Goal: Task Accomplishment & Management: Use online tool/utility

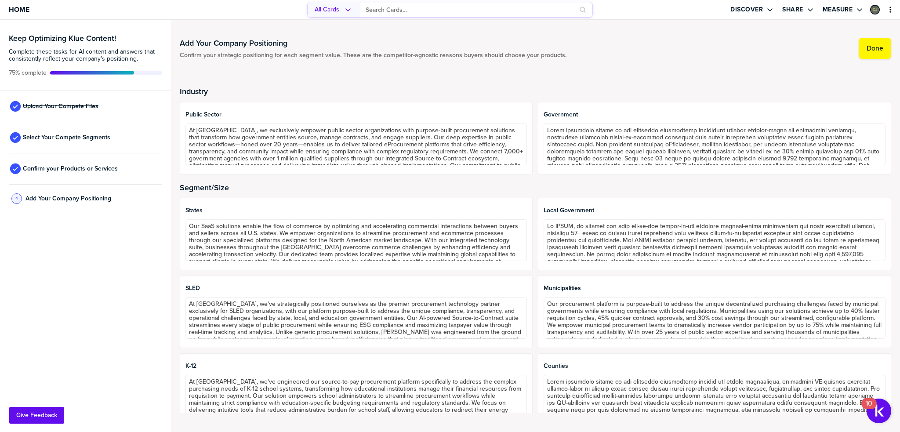
scroll to position [35, 0]
drag, startPoint x: 0, startPoint y: 0, endPoint x: 26, endPoint y: 6, distance: 27.0
click at [26, 6] on span "Home" at bounding box center [19, 9] width 21 height 7
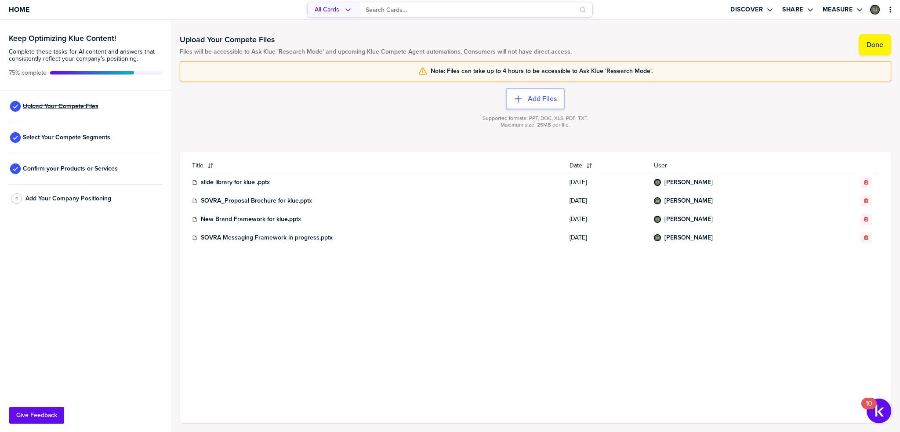
click at [85, 104] on span "Upload Your Compete Files" at bounding box center [61, 106] width 76 height 7
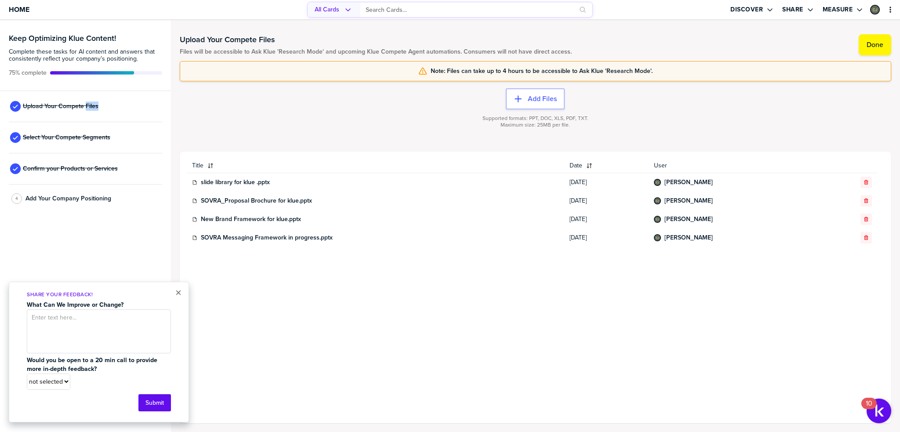
click at [141, 107] on div "Upload Your Compete Files" at bounding box center [85, 106] width 153 height 31
click at [177, 292] on button "×" at bounding box center [178, 292] width 6 height 11
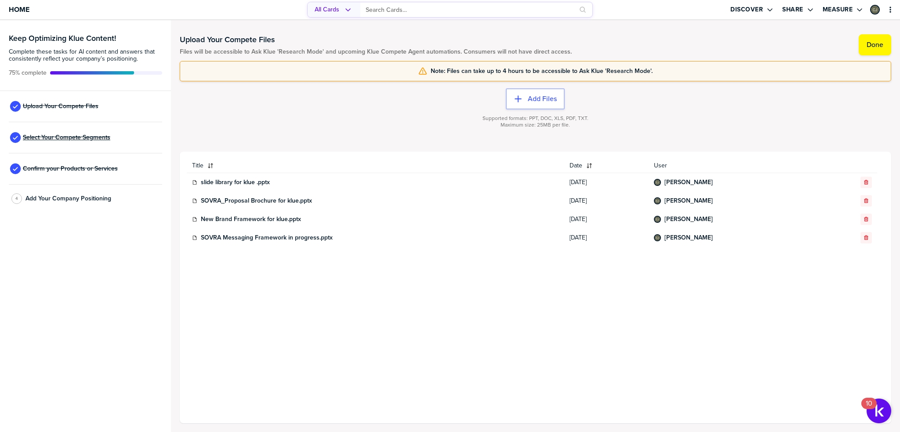
click at [72, 139] on span "Select Your Compete Segments" at bounding box center [66, 137] width 87 height 7
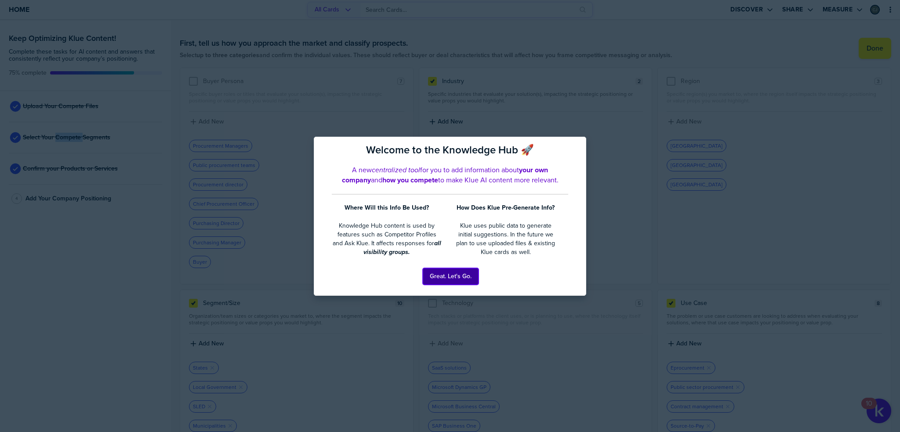
click at [455, 278] on button "Great. Let's Go." at bounding box center [451, 276] width 56 height 17
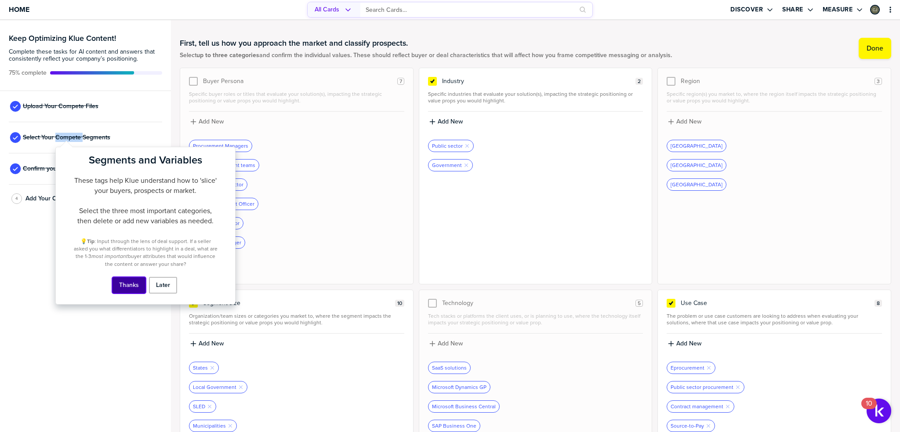
click at [134, 290] on button "Thanks" at bounding box center [129, 285] width 34 height 17
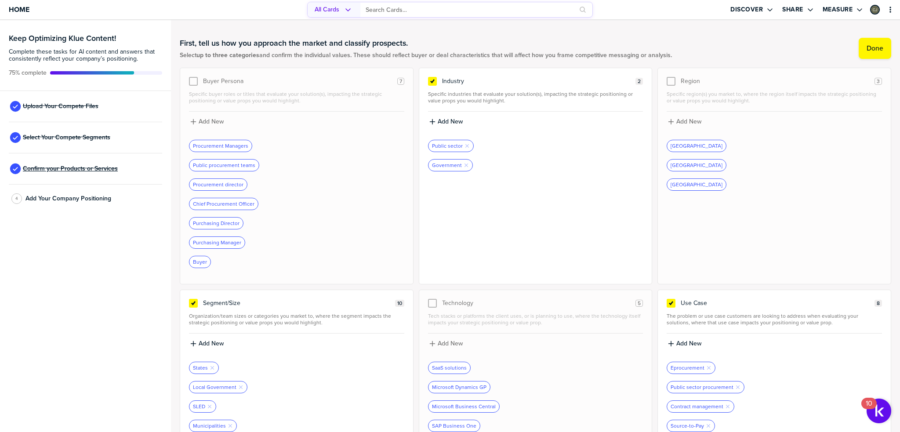
click at [74, 169] on span "Confirm your Products or Services" at bounding box center [70, 168] width 95 height 7
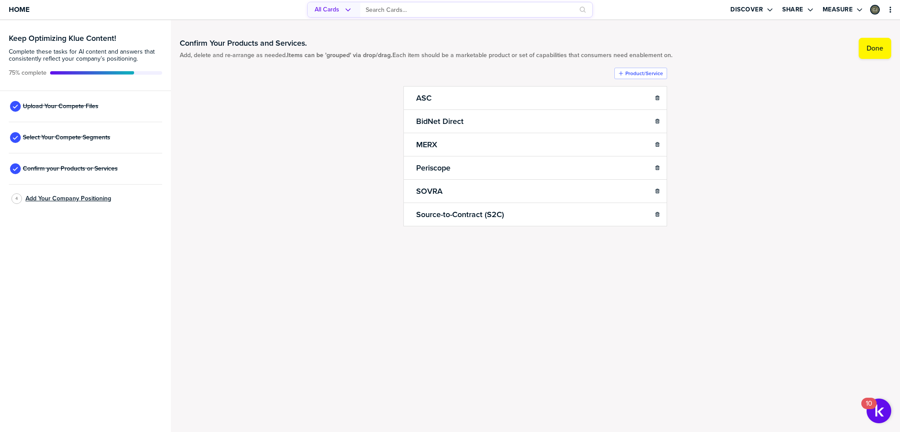
click at [65, 200] on span "Add Your Company Positioning" at bounding box center [68, 198] width 86 height 7
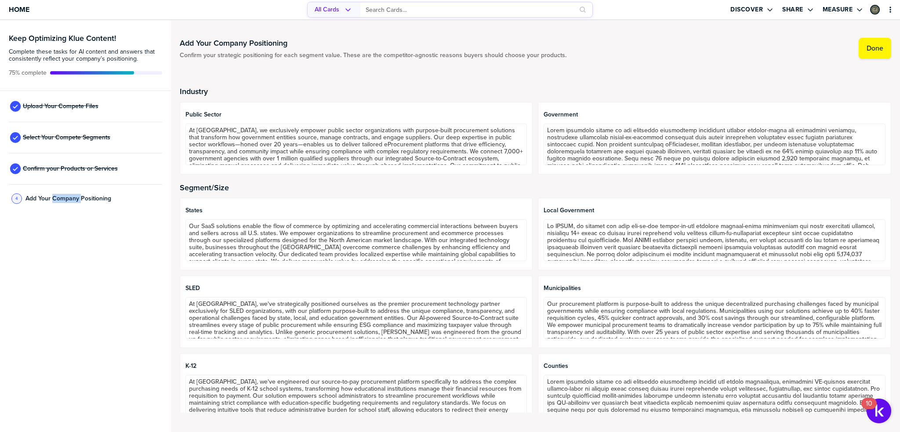
click at [69, 229] on div "Keep Optimizing Klue Content! Complete these tasks for AI content and answers t…" at bounding box center [85, 226] width 171 height 412
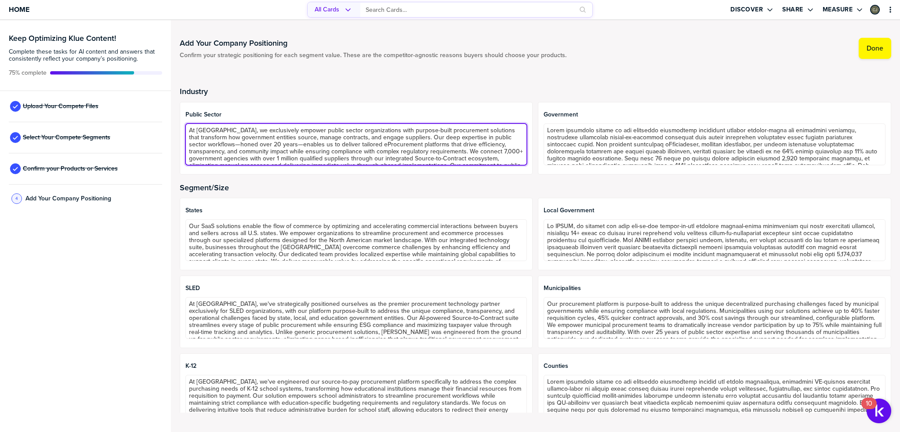
click at [257, 151] on textarea "At [GEOGRAPHIC_DATA], we exclusively empower public sector organizations with p…" at bounding box center [356, 145] width 342 height 42
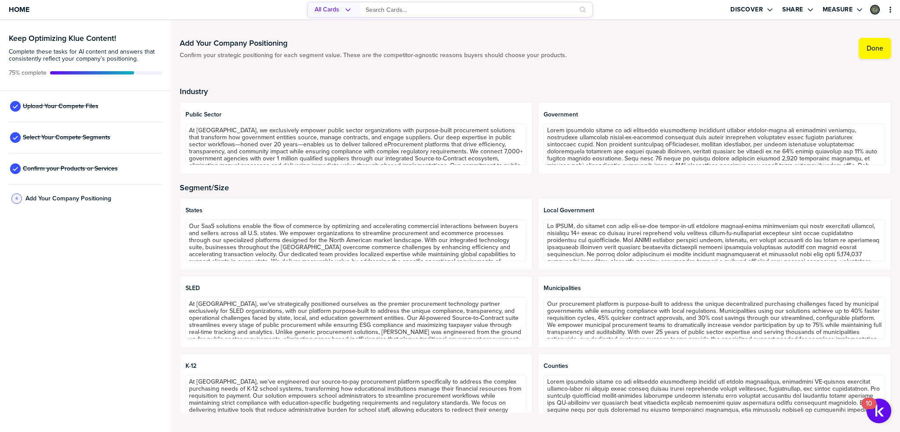
click at [385, 187] on h2 "Segment/Size" at bounding box center [536, 187] width 712 height 9
click at [11, 6] on span "Home" at bounding box center [19, 9] width 21 height 7
